Goal: Information Seeking & Learning: Learn about a topic

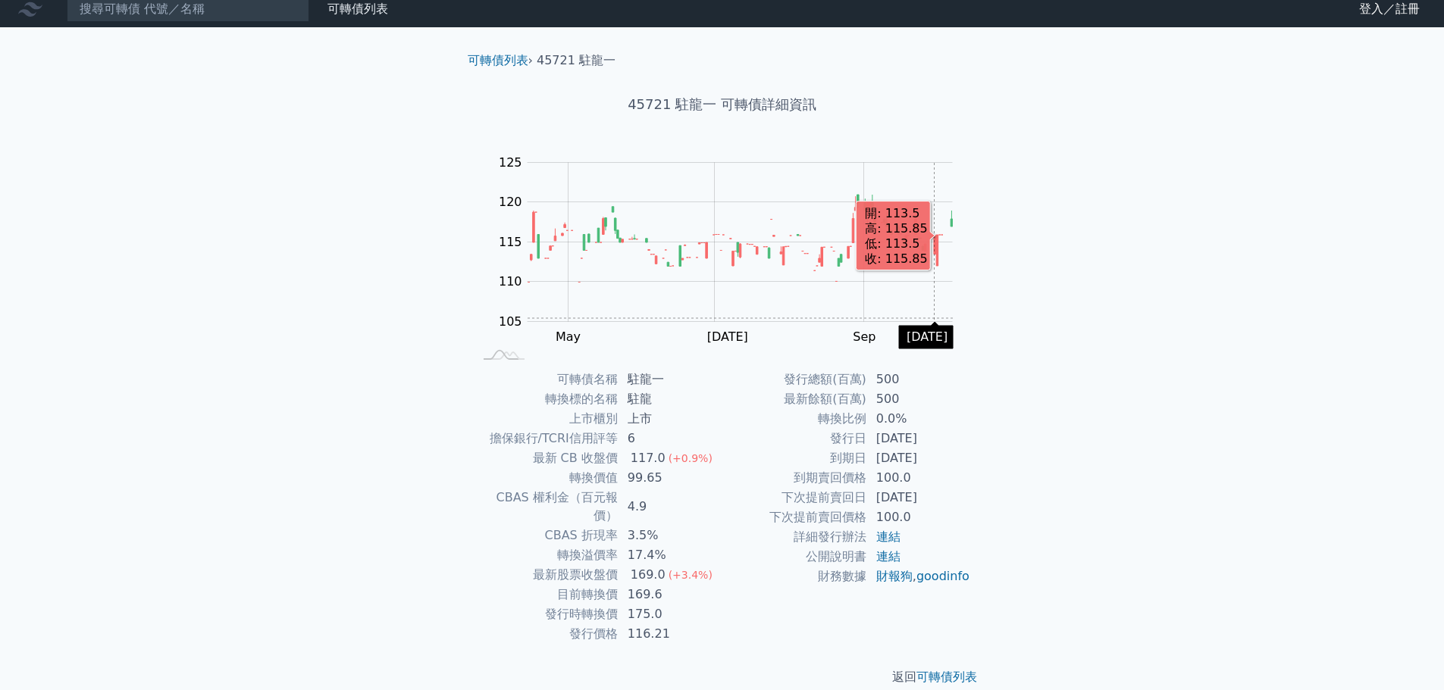
scroll to position [11, 0]
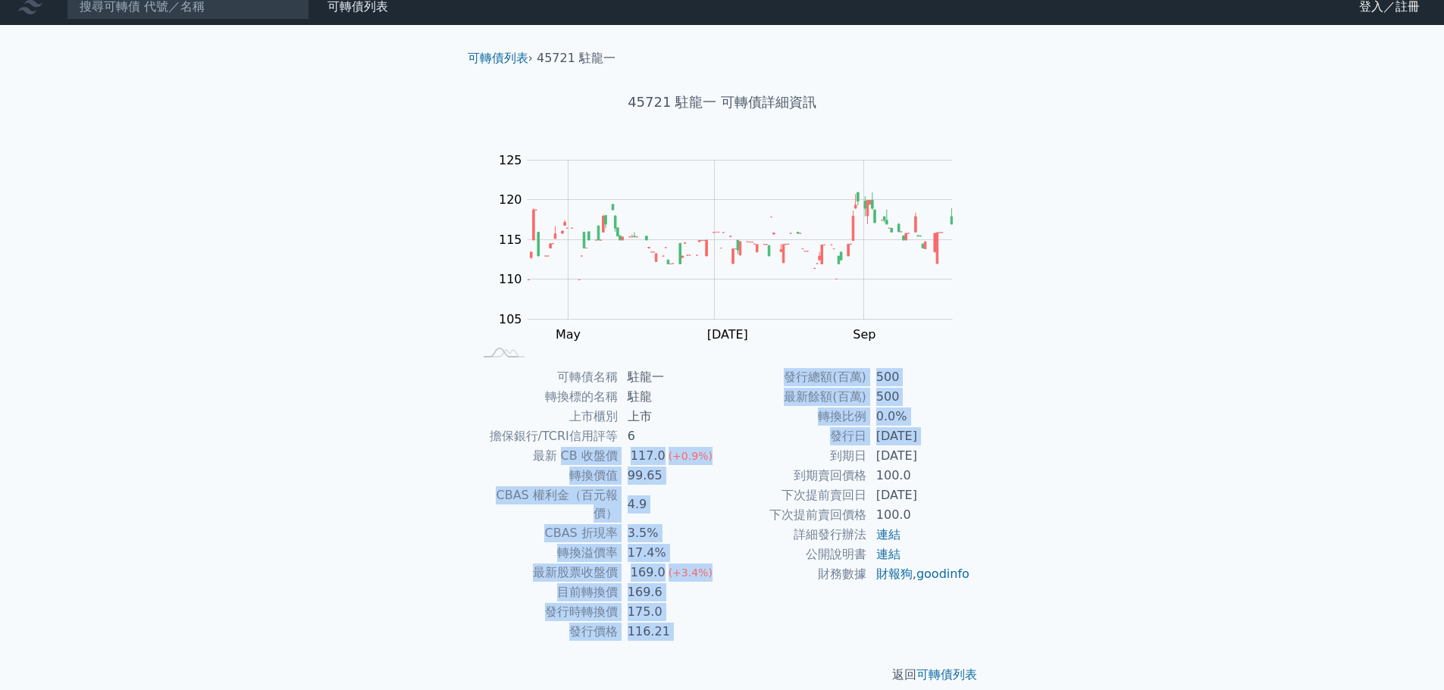
drag, startPoint x: 563, startPoint y: 452, endPoint x: 800, endPoint y: 452, distance: 237.2
click at [800, 452] on div "可轉債名稱 駐龍一 轉換標的名稱 駐龍 上市櫃別 上市 擔保銀行/TCRI信用評等 6 最新 CB 收盤價 117.0 (+0.9%) 轉換價值 99.65 …" at bounding box center [722, 505] width 534 height 274
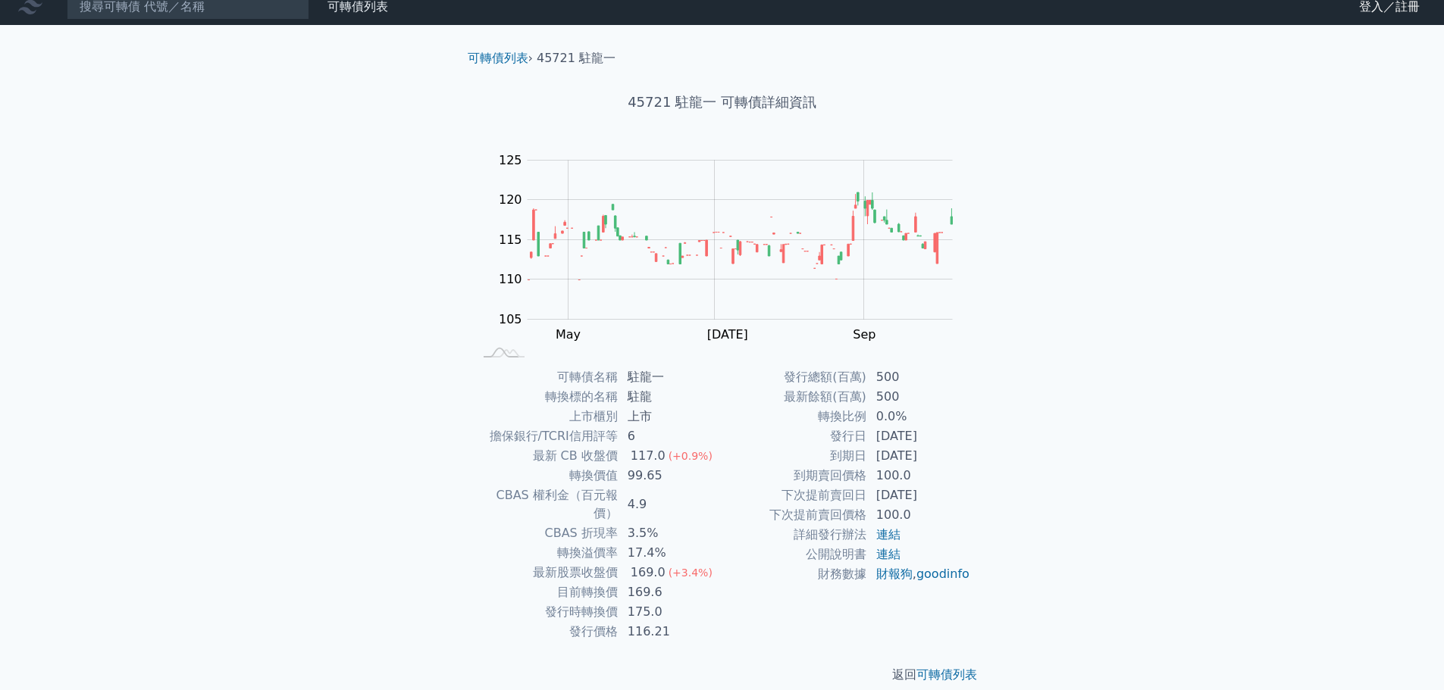
click at [742, 466] on td "到期賣回價格" at bounding box center [794, 476] width 145 height 20
drag, startPoint x: 622, startPoint y: 475, endPoint x: 667, endPoint y: 473, distance: 44.8
click at [667, 473] on td "99.65" at bounding box center [670, 476] width 104 height 20
drag, startPoint x: 629, startPoint y: 556, endPoint x: 693, endPoint y: 556, distance: 63.7
click at [692, 563] on td "169.0 (+3.4%)" at bounding box center [670, 573] width 104 height 20
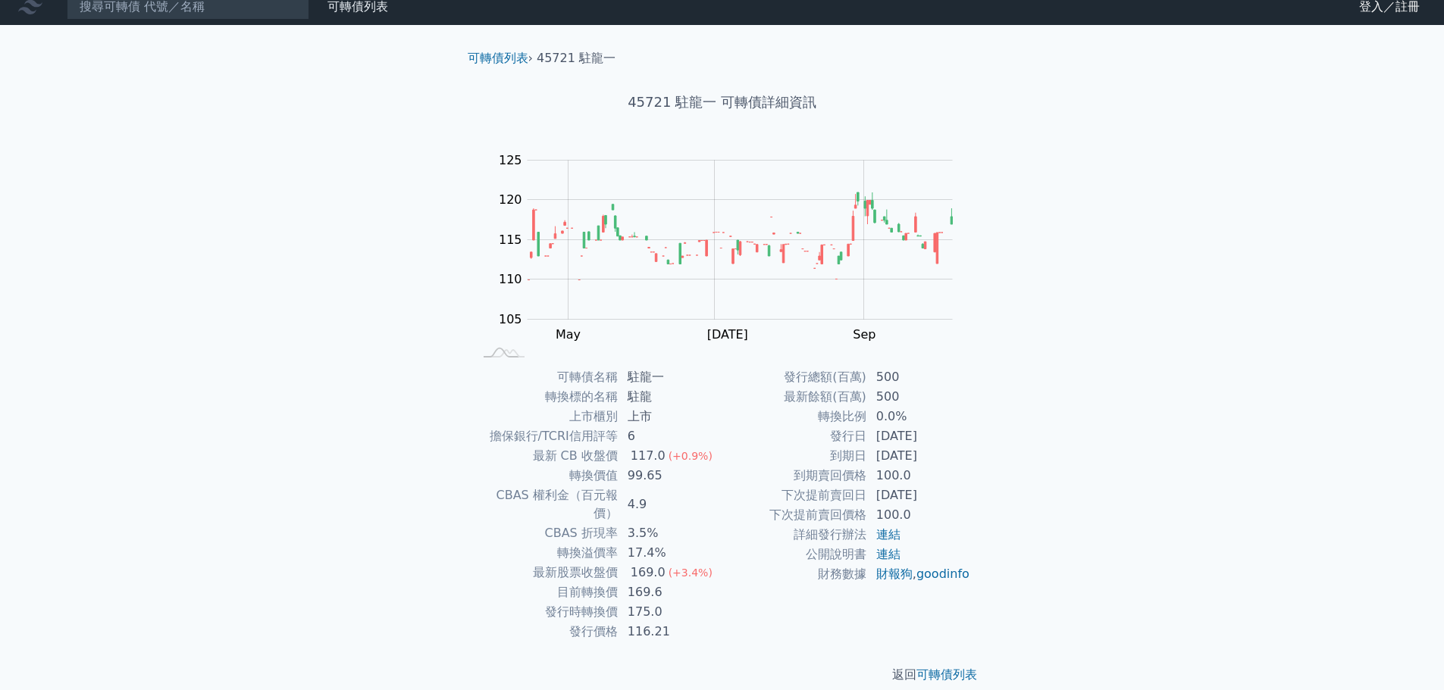
click at [638, 583] on td "169.6" at bounding box center [670, 593] width 104 height 20
drag, startPoint x: 635, startPoint y: 574, endPoint x: 662, endPoint y: 574, distance: 27.3
click at [662, 583] on td "169.6" at bounding box center [670, 593] width 104 height 20
drag, startPoint x: 633, startPoint y: 572, endPoint x: 662, endPoint y: 572, distance: 29.6
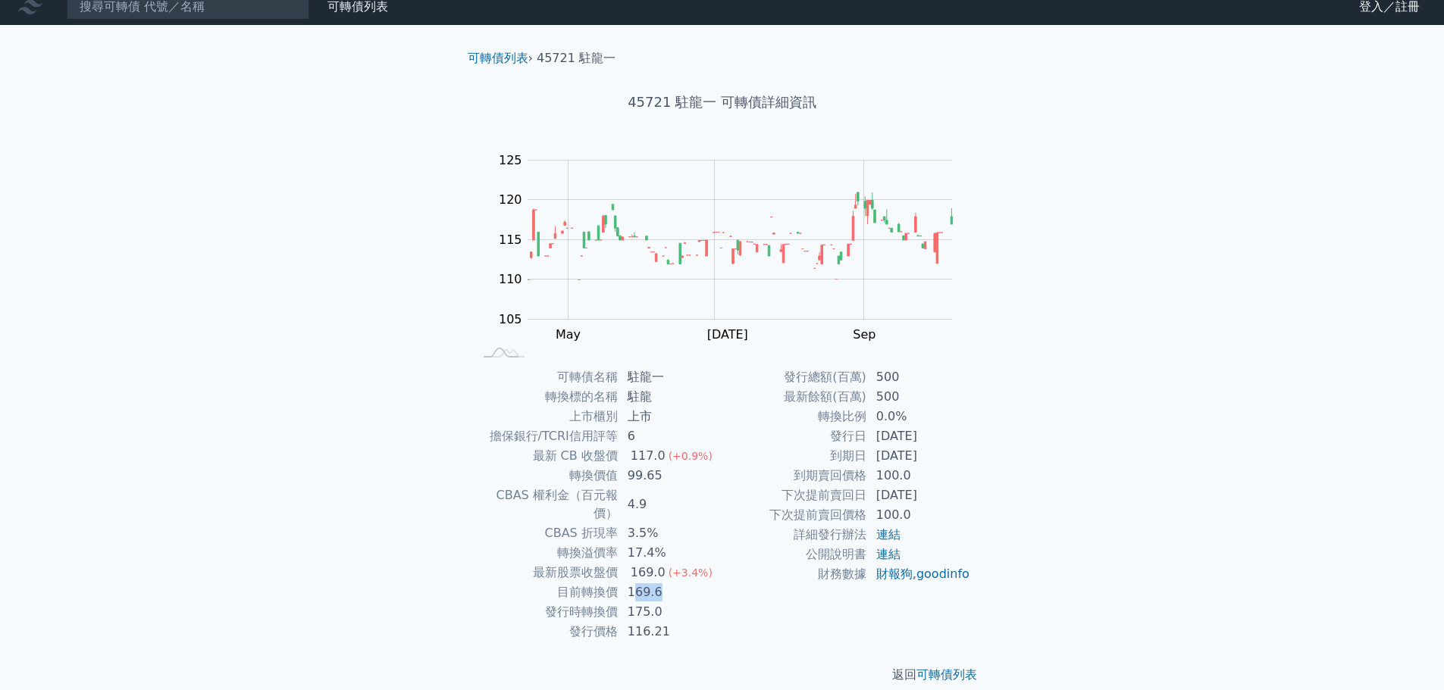
click at [662, 583] on td "169.6" at bounding box center [670, 593] width 104 height 20
